Goal: Check status

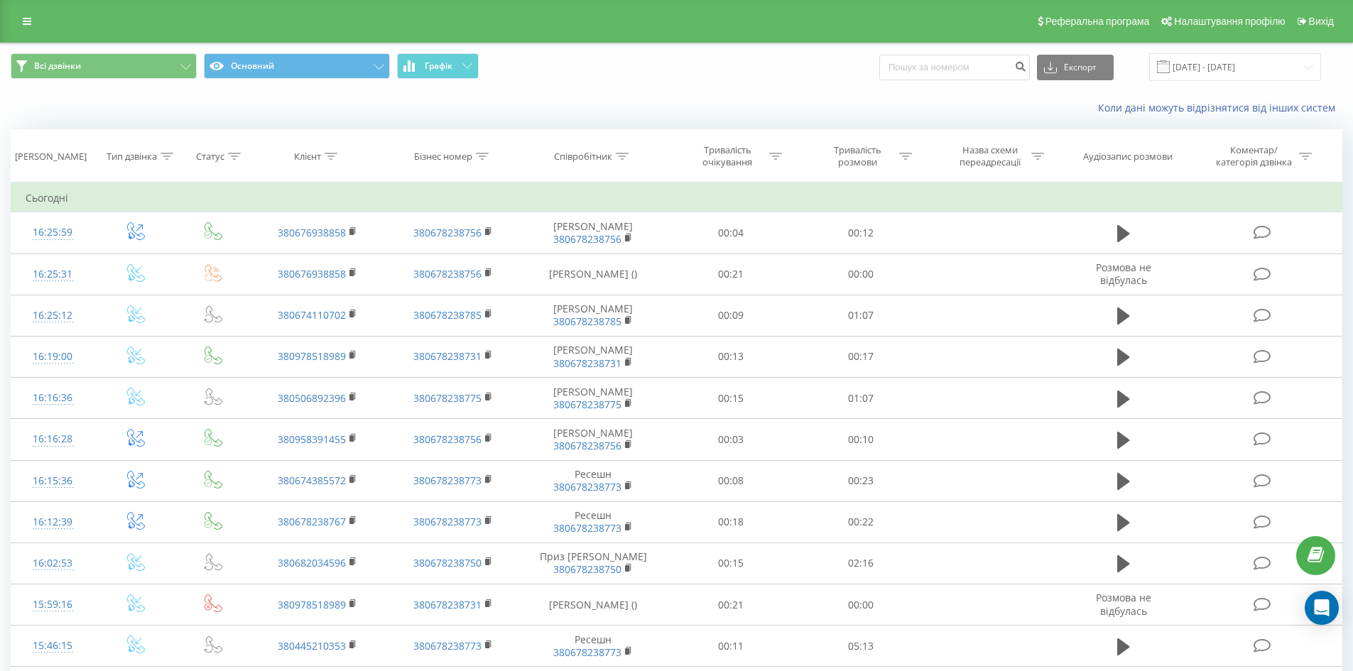
click at [277, 98] on div "Коли дані можуть відрізнятися вiд інших систем" at bounding box center [677, 108] width 1352 height 34
click at [617, 79] on span "Всі дзвінки Основний Графік" at bounding box center [339, 67] width 656 height 28
click at [253, 112] on div "Коли дані можуть відрізнятися вiд інших систем" at bounding box center [677, 108] width 1352 height 34
